Goal: Find specific page/section: Find specific page/section

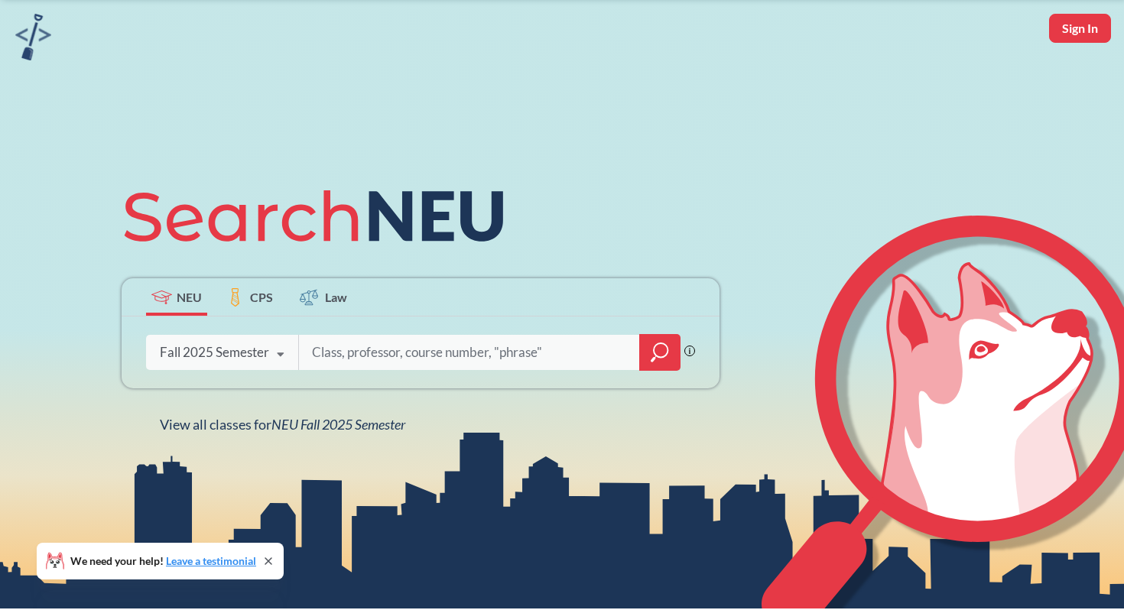
scroll to position [59, 0]
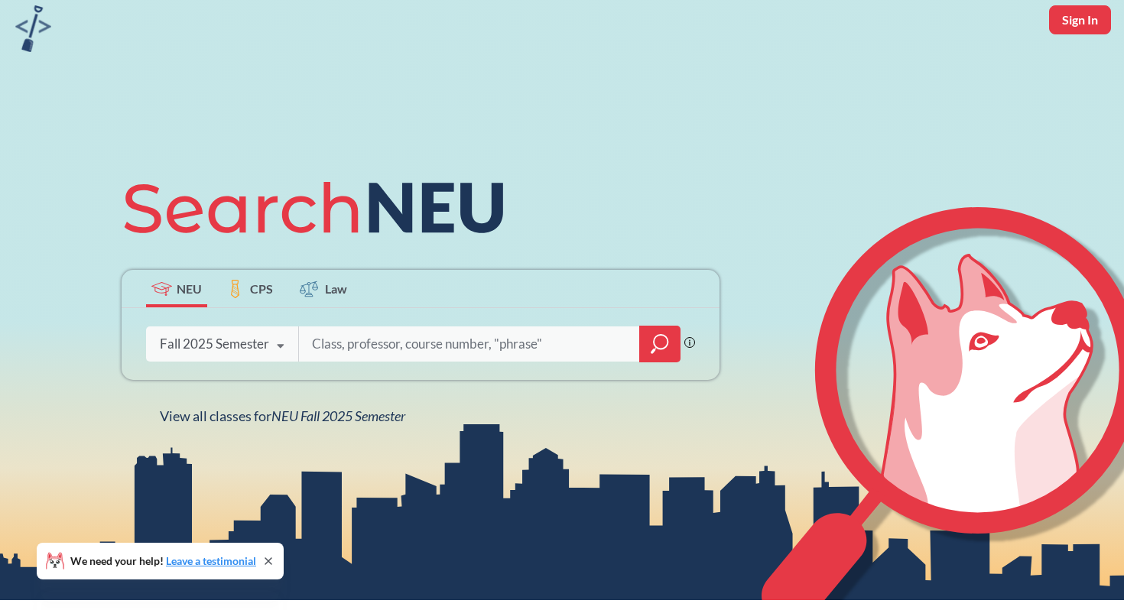
click at [378, 346] on input "search" at bounding box center [469, 344] width 318 height 32
type input "inno"
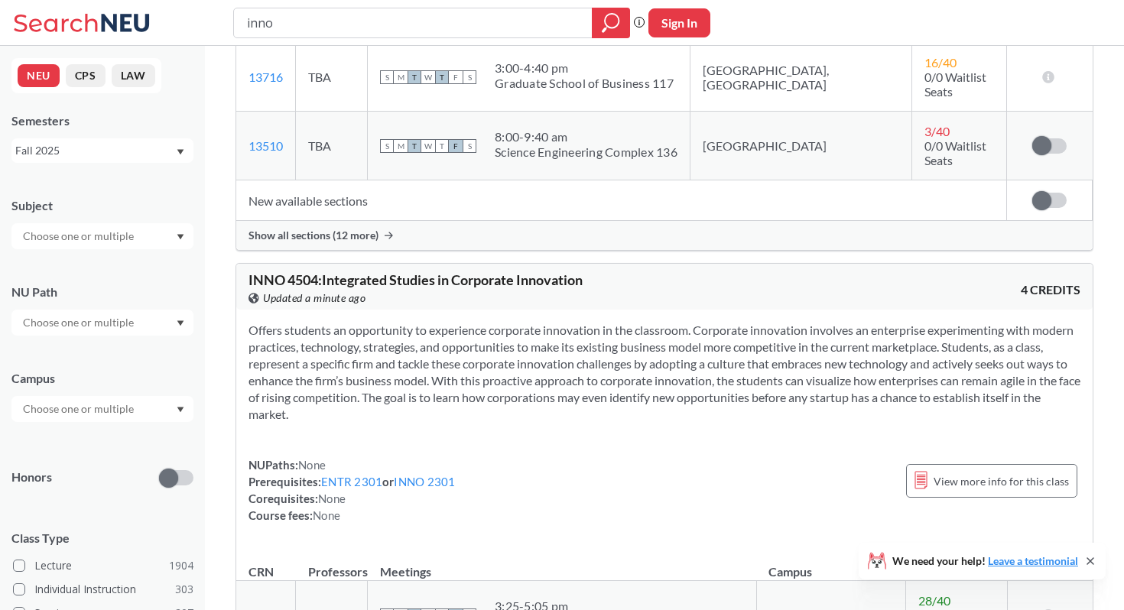
scroll to position [378, 0]
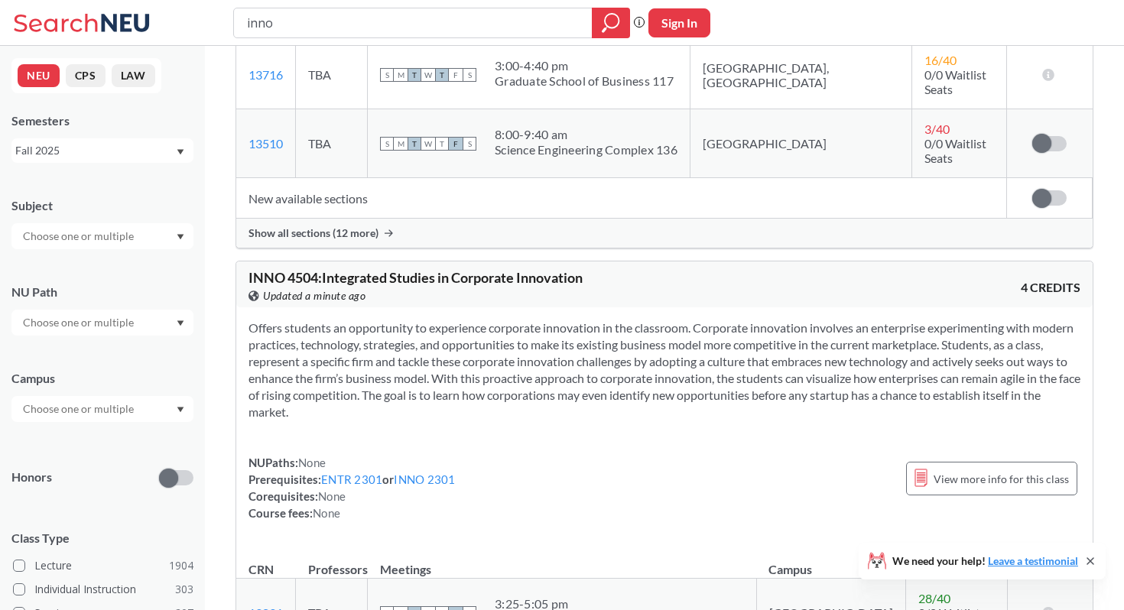
click at [391, 229] on icon at bounding box center [389, 233] width 8 height 8
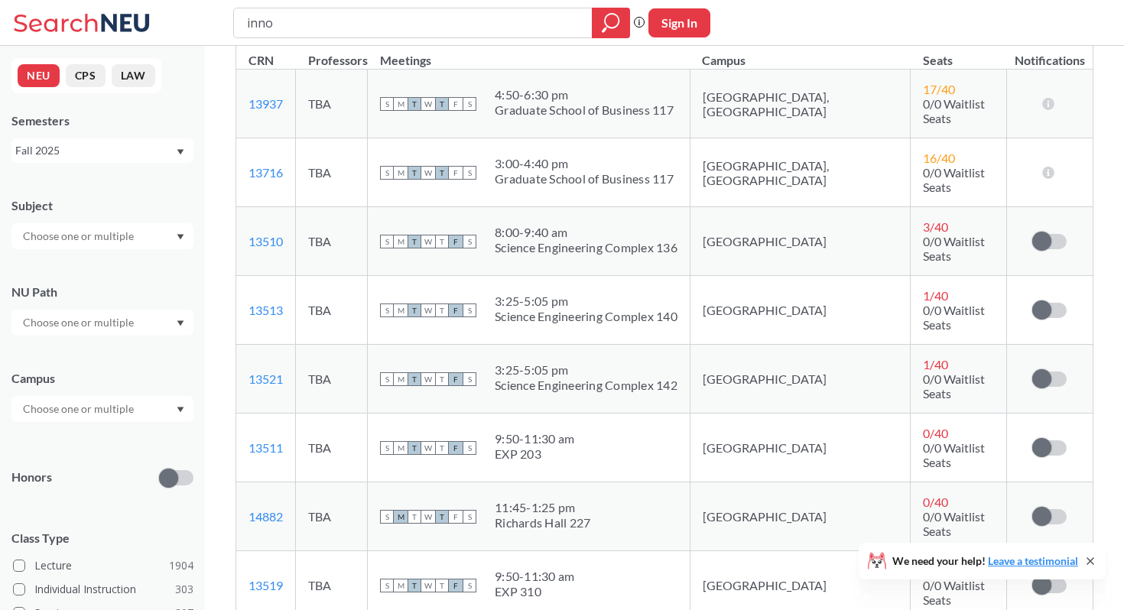
scroll to position [0, 0]
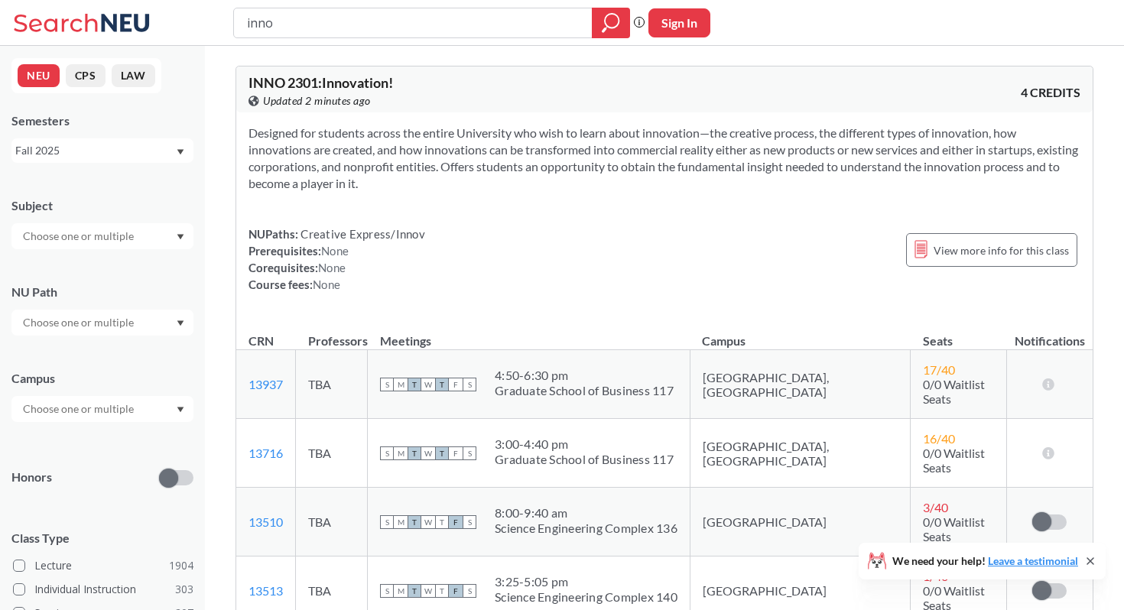
click at [174, 316] on div at bounding box center [102, 323] width 182 height 26
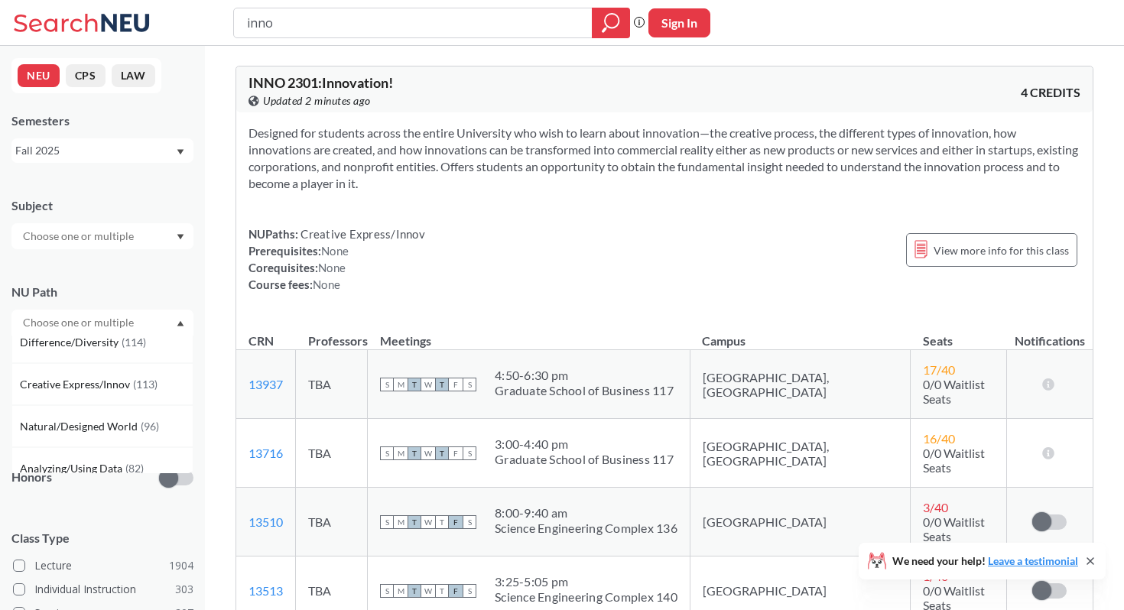
scroll to position [148, 0]
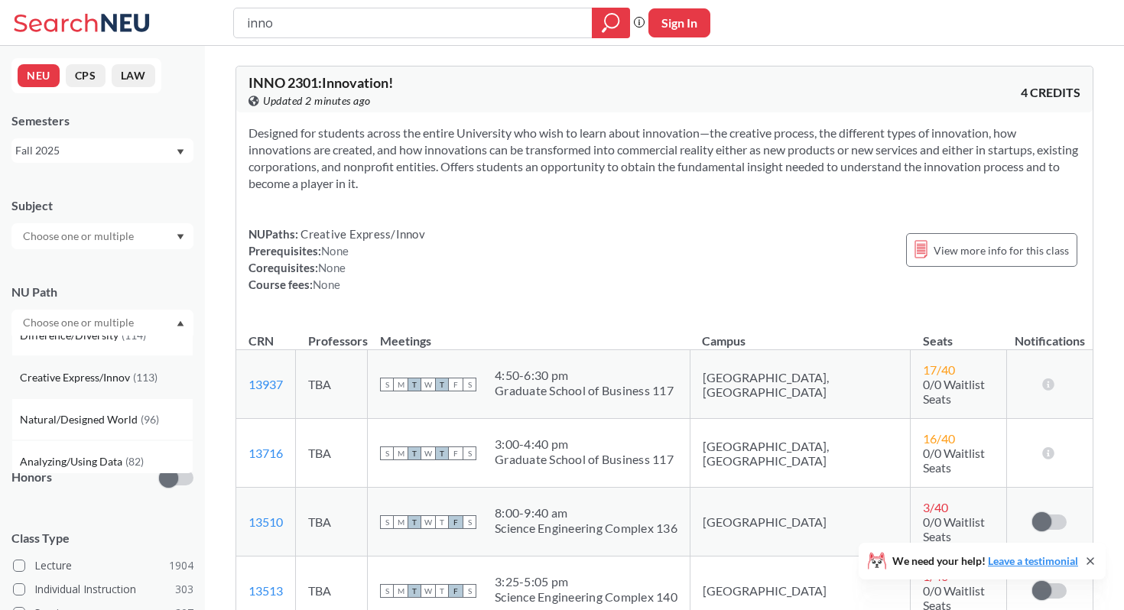
click at [125, 378] on span "Creative Express/Innov" at bounding box center [76, 377] width 113 height 17
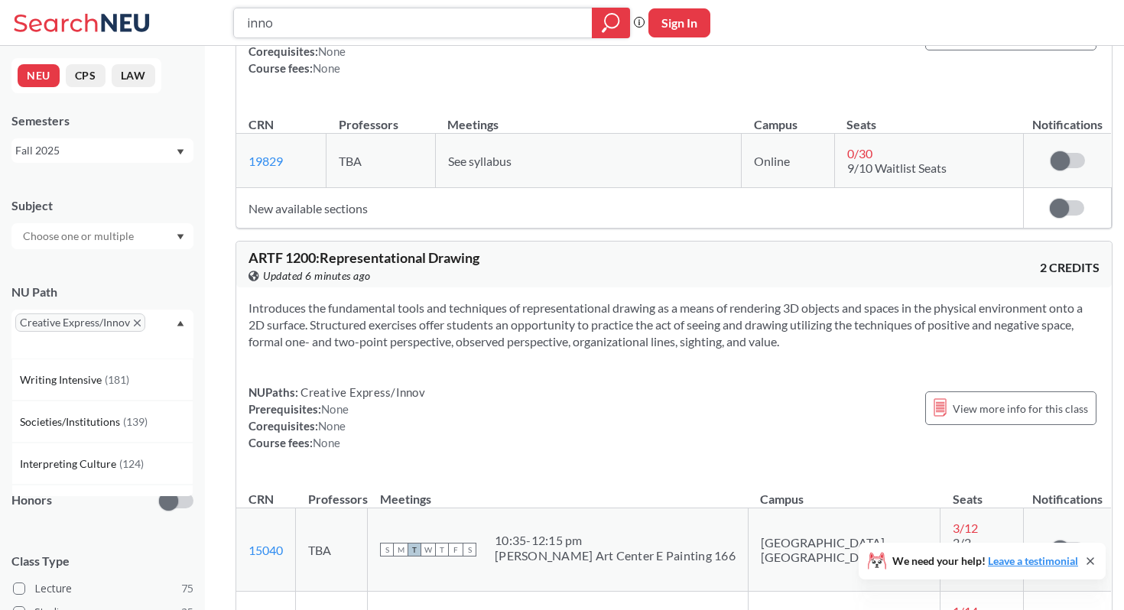
scroll to position [9151, 0]
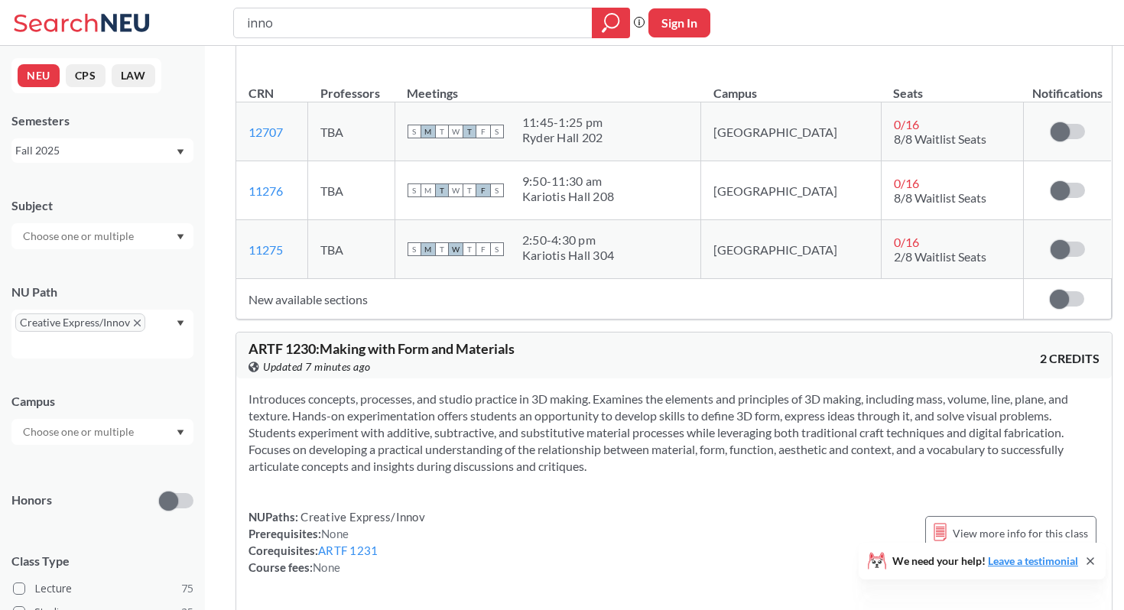
scroll to position [12054, 0]
